Goal: Entertainment & Leisure: Consume media (video, audio)

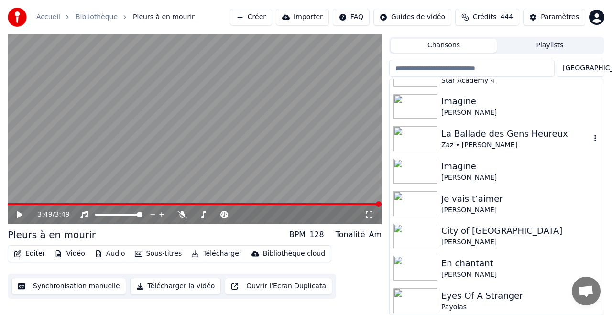
scroll to position [2366, 0]
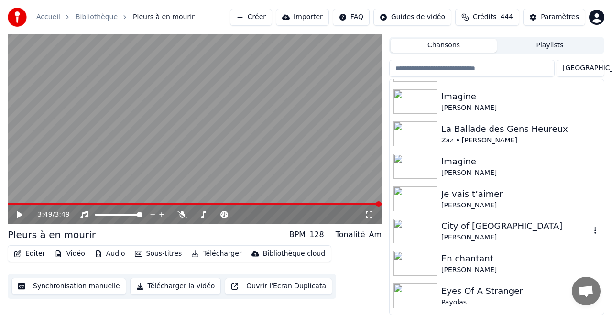
click at [476, 225] on div "City of [GEOGRAPHIC_DATA]" at bounding box center [515, 225] width 149 height 13
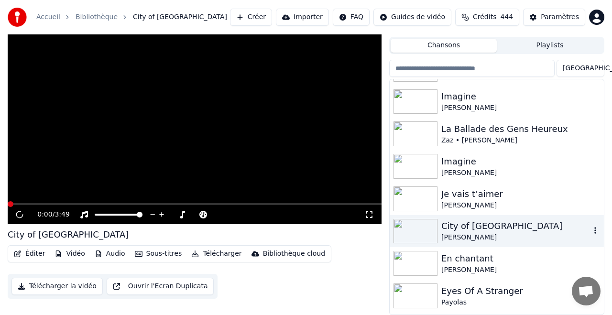
click at [476, 225] on div "City of [GEOGRAPHIC_DATA]" at bounding box center [515, 225] width 149 height 13
click at [0, 209] on div "0:00 / 3:55 City of [GEOGRAPHIC_DATA] Éditer Vidéo Audio Sous-titres Télécharge…" at bounding box center [306, 164] width 612 height 301
click at [22, 213] on icon at bounding box center [19, 215] width 5 height 6
click at [21, 212] on icon at bounding box center [26, 215] width 22 height 8
click at [462, 228] on div "City of [GEOGRAPHIC_DATA]" at bounding box center [515, 225] width 149 height 13
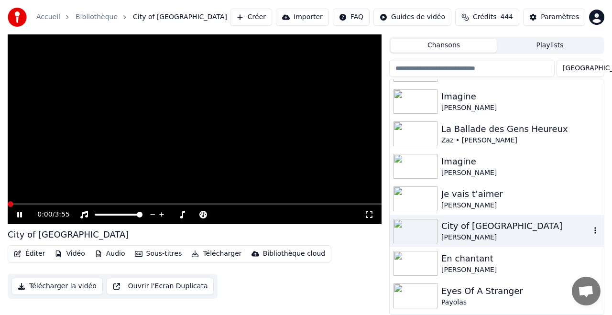
click at [462, 228] on div "City of [GEOGRAPHIC_DATA]" at bounding box center [515, 225] width 149 height 13
click at [20, 212] on icon at bounding box center [19, 215] width 5 height 6
click at [458, 223] on div "City of [GEOGRAPHIC_DATA]" at bounding box center [515, 225] width 149 height 13
click at [416, 229] on img at bounding box center [415, 231] width 44 height 25
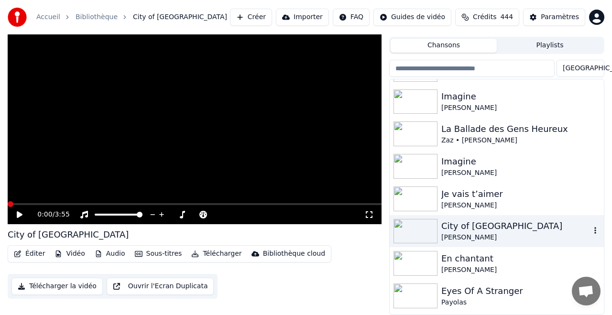
click at [416, 229] on img at bounding box center [415, 231] width 44 height 25
click at [0, 203] on div "0:00 / 3:55 City of [GEOGRAPHIC_DATA] Éditer Vidéo Audio Sous-titres Télécharge…" at bounding box center [306, 164] width 612 height 301
click at [20, 214] on icon at bounding box center [20, 214] width 6 height 7
click at [20, 214] on icon at bounding box center [26, 215] width 22 height 8
click at [20, 214] on icon at bounding box center [20, 214] width 6 height 7
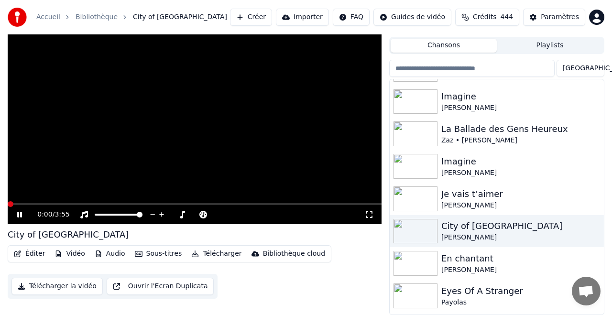
click at [0, 204] on div "0:00 / 3:55 City of [GEOGRAPHIC_DATA] Éditer Vidéo Audio Sous-titres Télécharge…" at bounding box center [306, 164] width 612 height 301
click at [22, 214] on icon at bounding box center [26, 215] width 22 height 8
click at [22, 213] on icon at bounding box center [26, 215] width 22 height 8
click at [448, 161] on div "Imagine" at bounding box center [515, 161] width 149 height 13
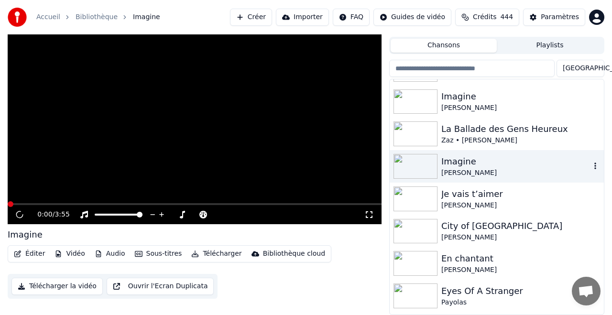
click at [448, 161] on div "Imagine" at bounding box center [515, 161] width 149 height 13
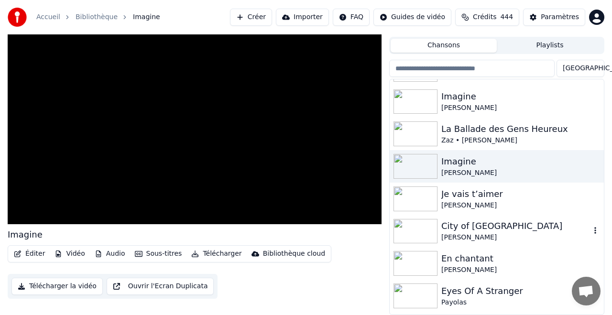
click at [462, 227] on div "City of [GEOGRAPHIC_DATA]" at bounding box center [515, 225] width 149 height 13
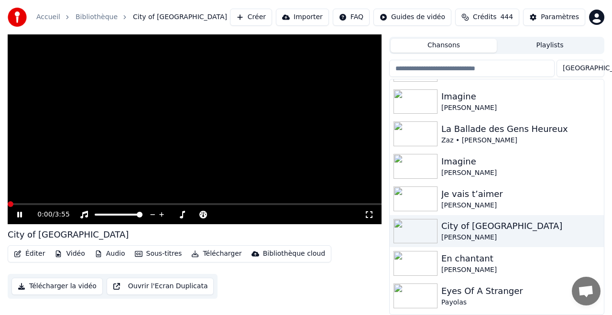
click at [18, 216] on icon at bounding box center [19, 215] width 5 height 6
